Goal: Download file/media

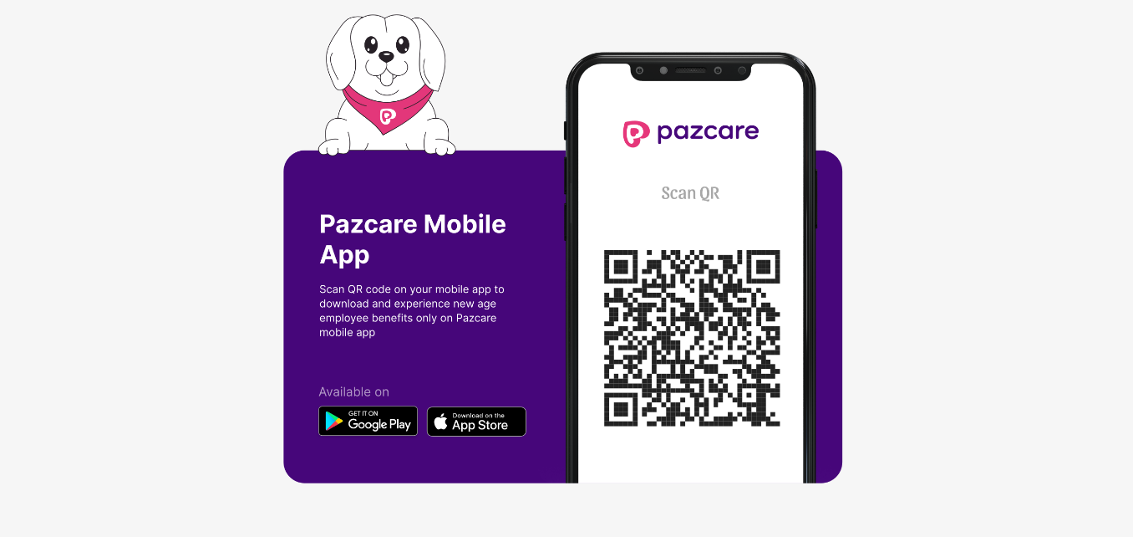
click at [692, 327] on img at bounding box center [566, 268] width 567 height 508
click at [490, 429] on img at bounding box center [566, 268] width 567 height 508
click at [620, 199] on img at bounding box center [566, 268] width 567 height 508
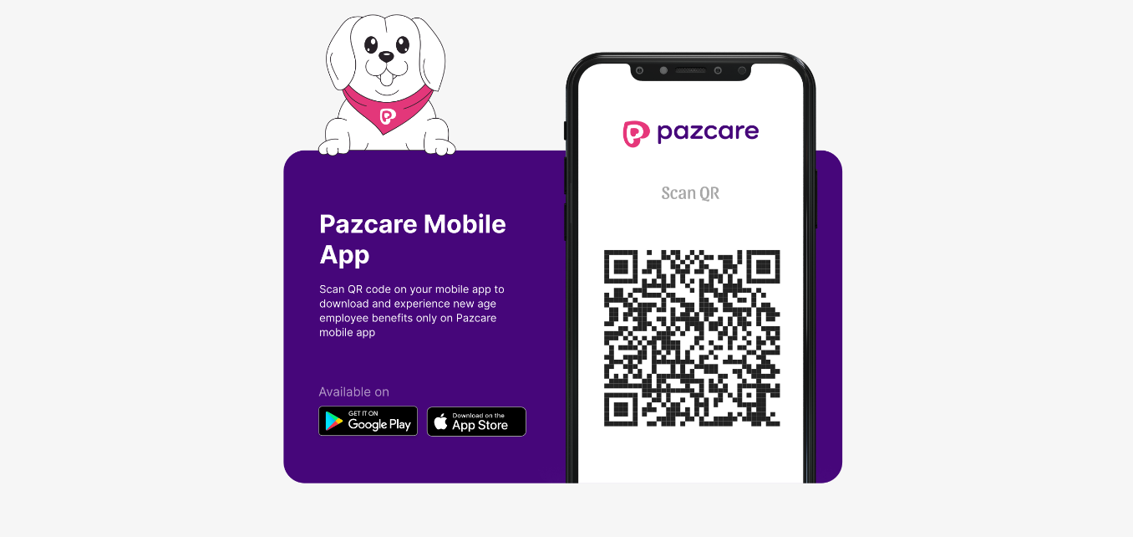
click at [691, 323] on img at bounding box center [566, 268] width 567 height 508
click at [1130, 524] on div at bounding box center [566, 268] width 1133 height 537
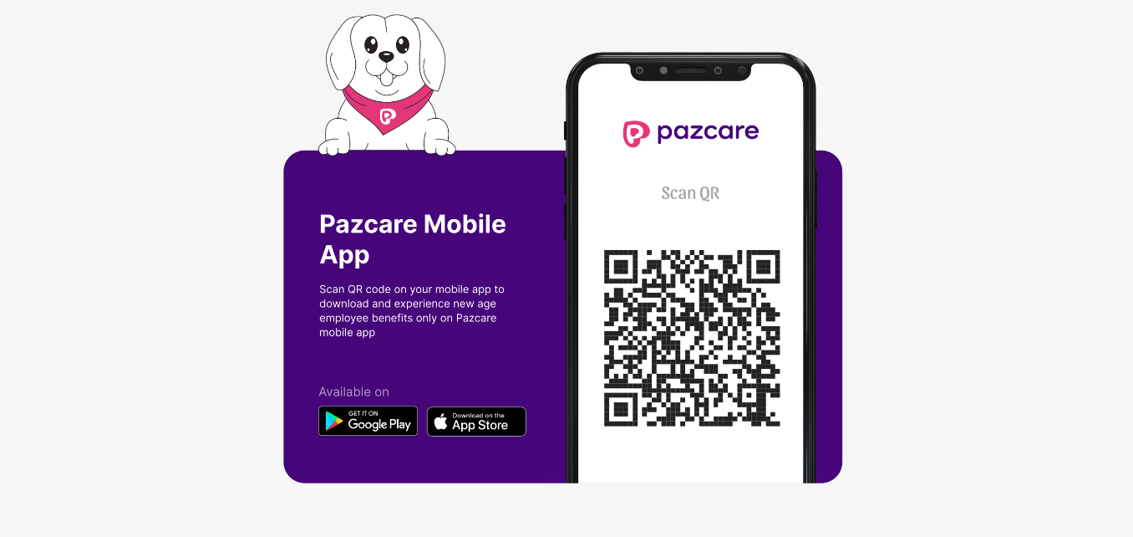
click at [1130, 524] on div at bounding box center [566, 268] width 1133 height 537
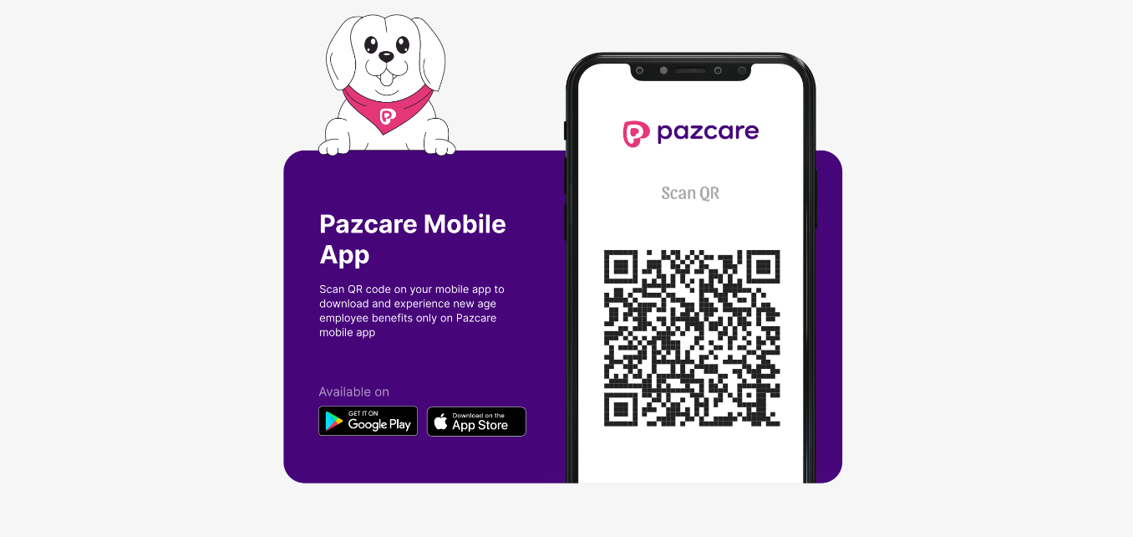
click at [1130, 524] on div at bounding box center [566, 268] width 1133 height 537
click at [750, 327] on img at bounding box center [566, 268] width 567 height 508
drag, startPoint x: 217, startPoint y: 99, endPoint x: 697, endPoint y: 195, distance: 489.2
click at [697, 195] on img at bounding box center [566, 268] width 567 height 508
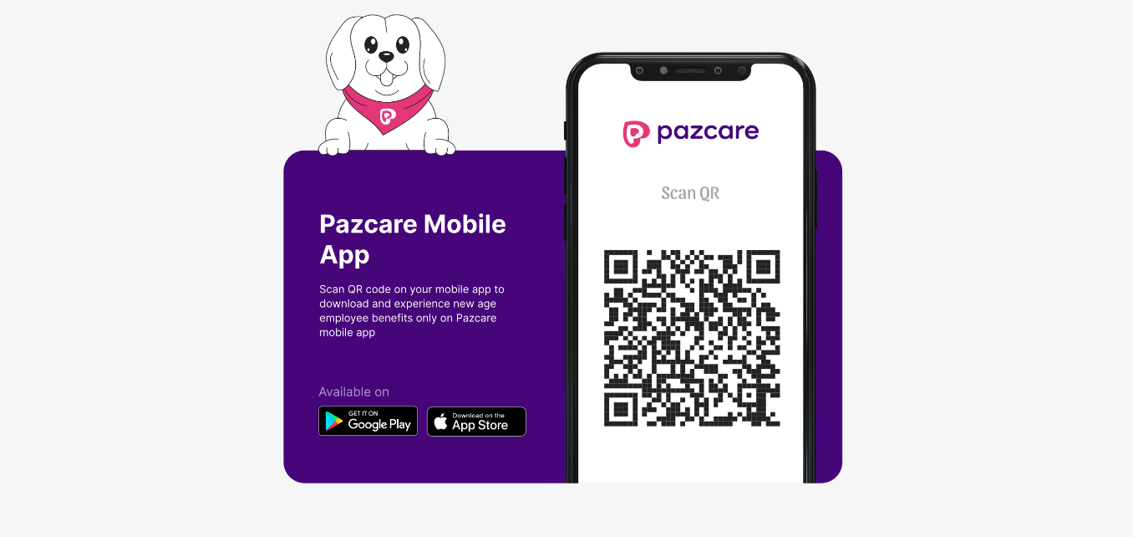
click at [697, 195] on img at bounding box center [566, 268] width 567 height 508
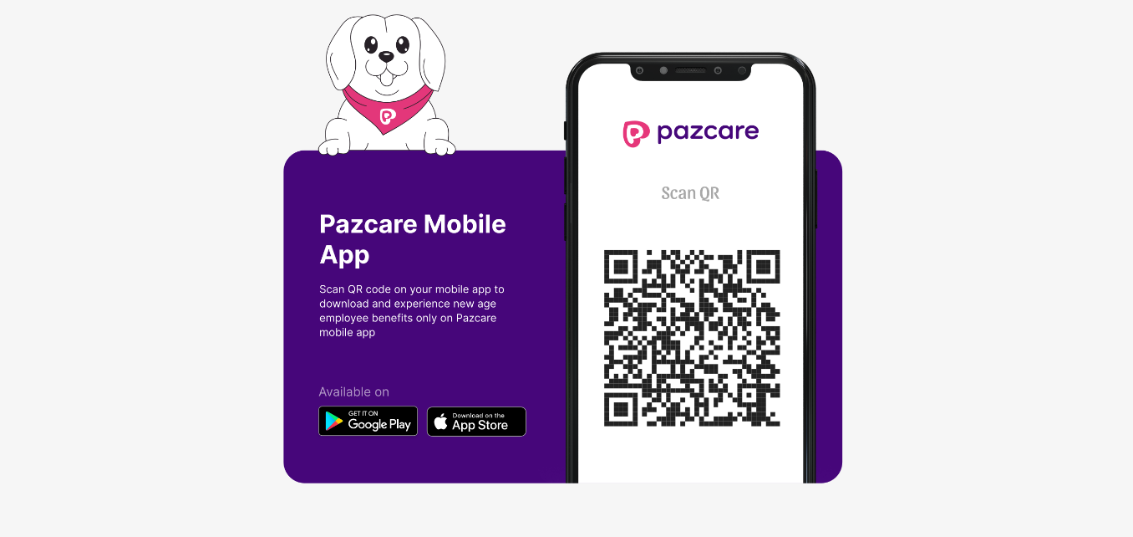
click at [827, 259] on img at bounding box center [566, 268] width 567 height 508
